Goal: Task Accomplishment & Management: Use online tool/utility

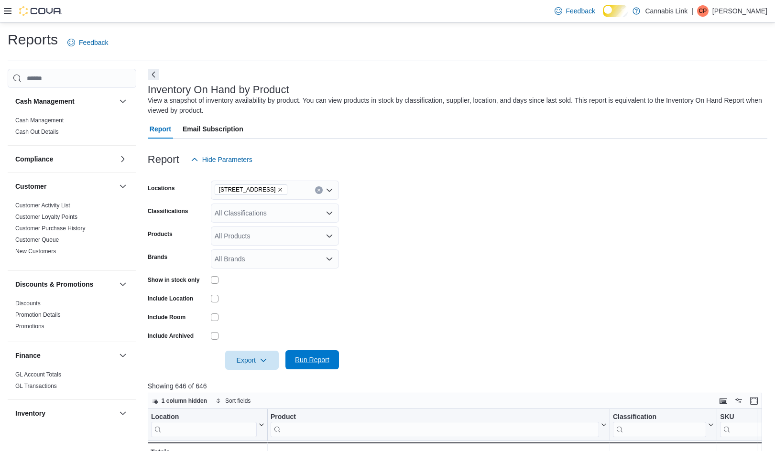
scroll to position [310, 0]
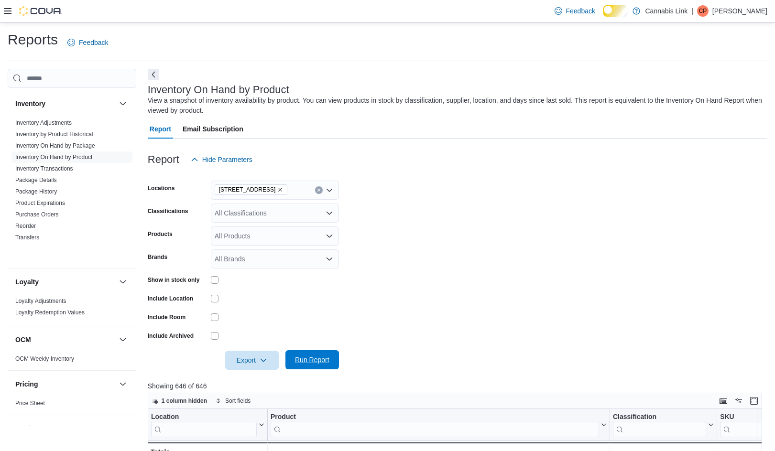
click at [312, 365] on span "Run Report" at bounding box center [312, 360] width 34 height 10
click at [249, 370] on span "Export" at bounding box center [252, 359] width 42 height 19
click at [255, 309] on span "Export to Excel" at bounding box center [246, 310] width 43 height 8
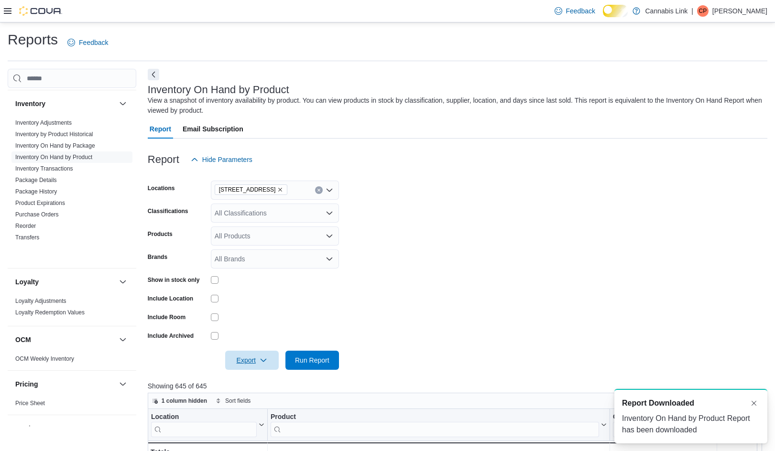
scroll to position [0, 0]
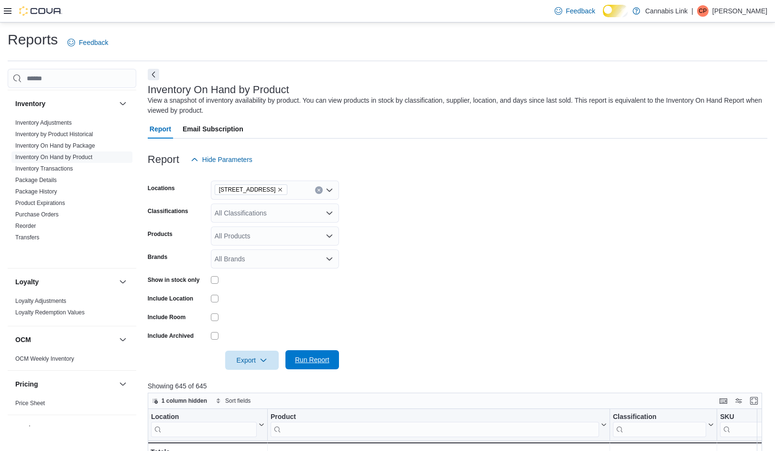
click at [316, 365] on span "Run Report" at bounding box center [312, 360] width 34 height 10
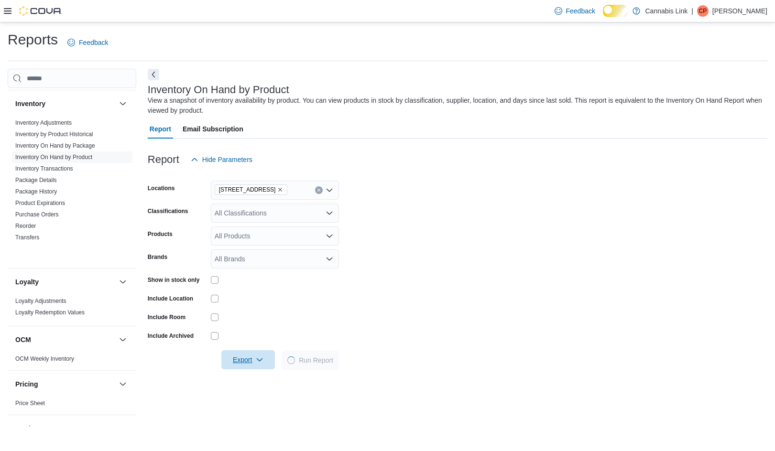
click at [259, 369] on span "Export" at bounding box center [248, 359] width 42 height 19
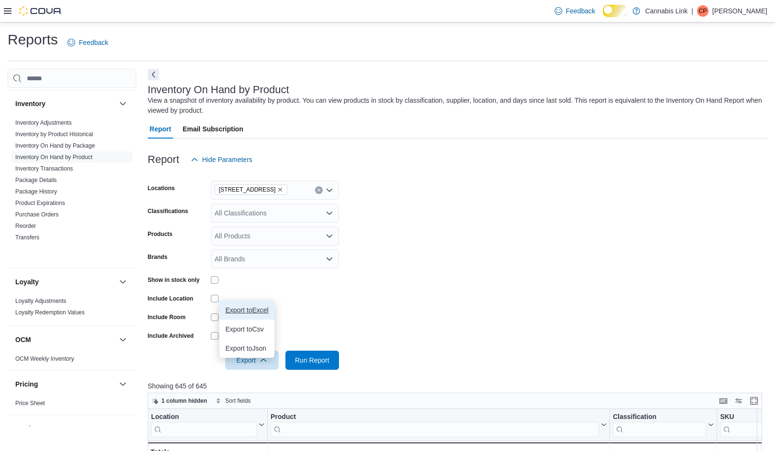
click at [246, 306] on span "Export to Excel" at bounding box center [246, 310] width 43 height 8
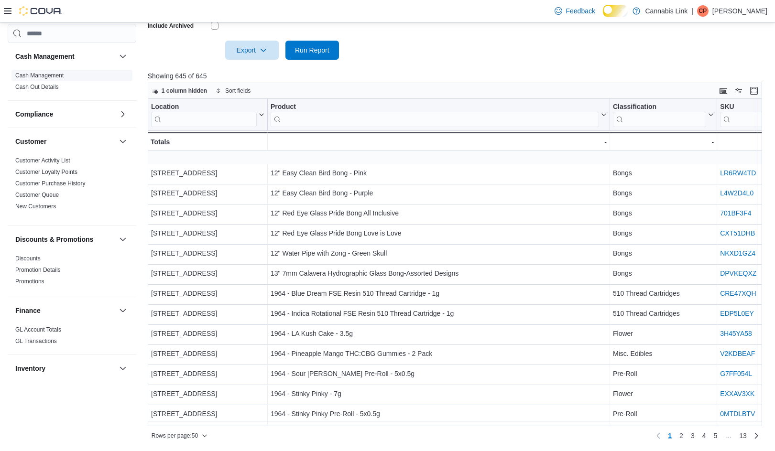
click at [76, 71] on span "Cash Management" at bounding box center [71, 75] width 121 height 11
click at [64, 76] on link "Cash Management" at bounding box center [39, 75] width 48 height 7
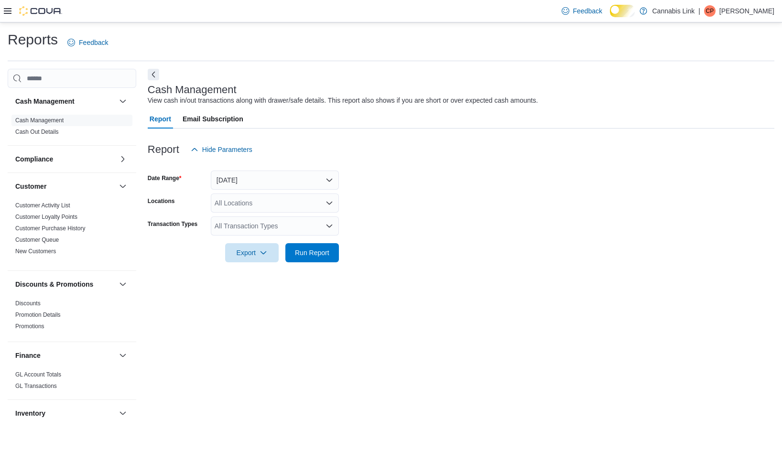
click at [3, 17] on div "Feedback Dark Mode Cannabis Link | CP [PERSON_NAME]" at bounding box center [391, 11] width 782 height 22
click at [3, 13] on div "Feedback Dark Mode Cannabis Link | CP [PERSON_NAME]" at bounding box center [391, 11] width 782 height 22
click at [8, 12] on icon at bounding box center [8, 11] width 8 height 8
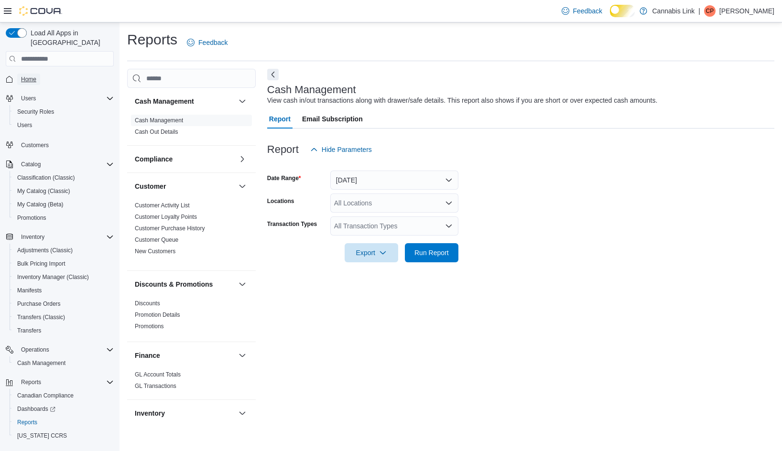
click at [25, 74] on span "Home" at bounding box center [28, 79] width 15 height 11
